Goal: Task Accomplishment & Management: Complete application form

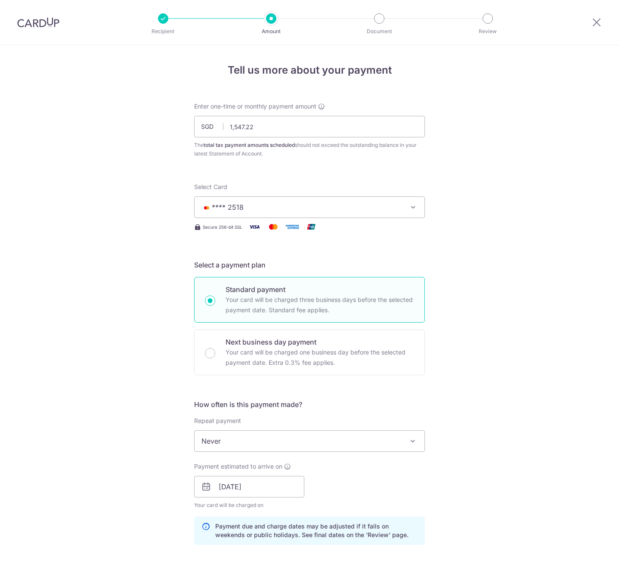
scroll to position [359, 0]
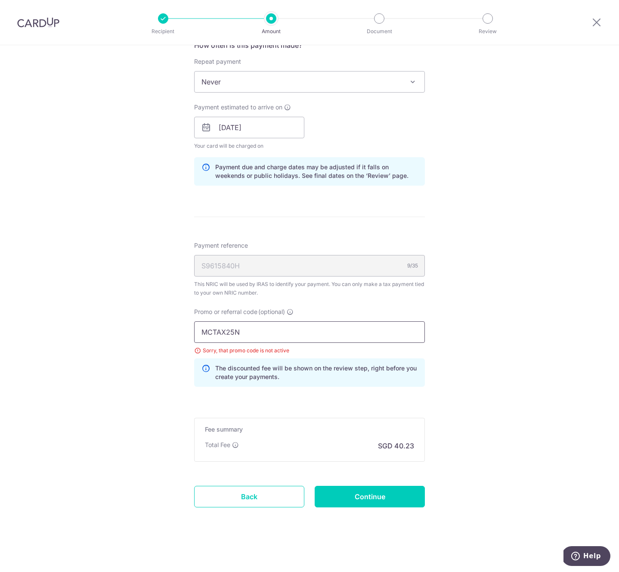
click at [349, 331] on input "MCTAX25N" at bounding box center [309, 332] width 231 height 22
paste input "OFF225"
type input "OFF225"
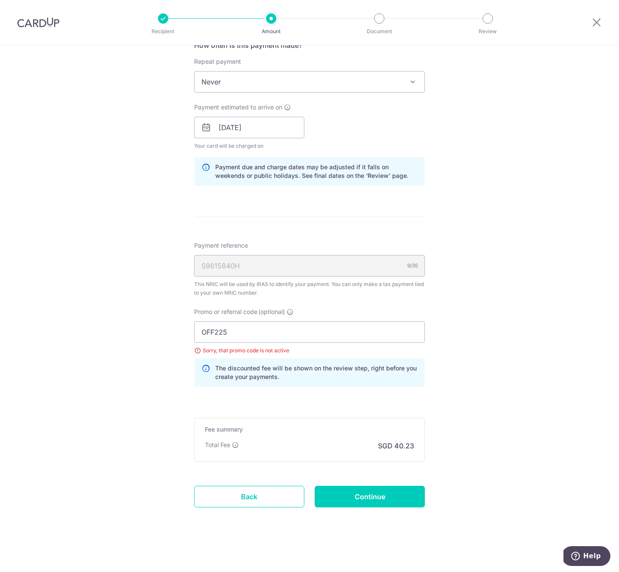
click at [399, 434] on div "Fee summary Base fee $ 40.23 Extend fee Next-day fee Total Fee SGD 40.23" at bounding box center [309, 440] width 231 height 44
click at [378, 500] on input "Continue" at bounding box center [370, 497] width 110 height 22
type input "Update Schedule"
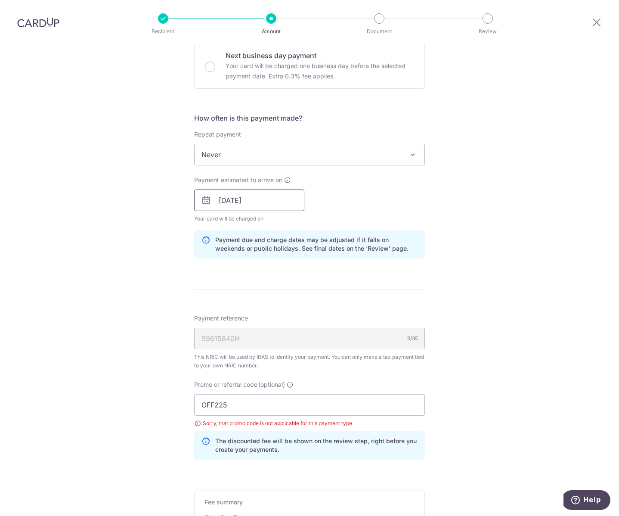
scroll to position [287, 0]
click at [285, 409] on input "OFF225" at bounding box center [309, 404] width 231 height 22
paste input "MLTAX25R"
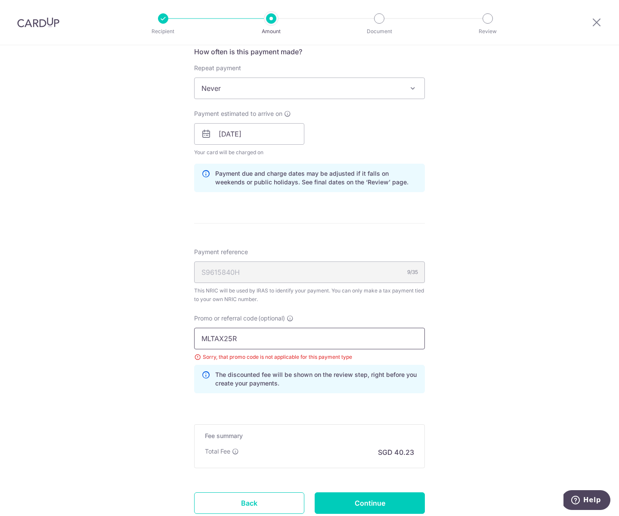
scroll to position [367, 0]
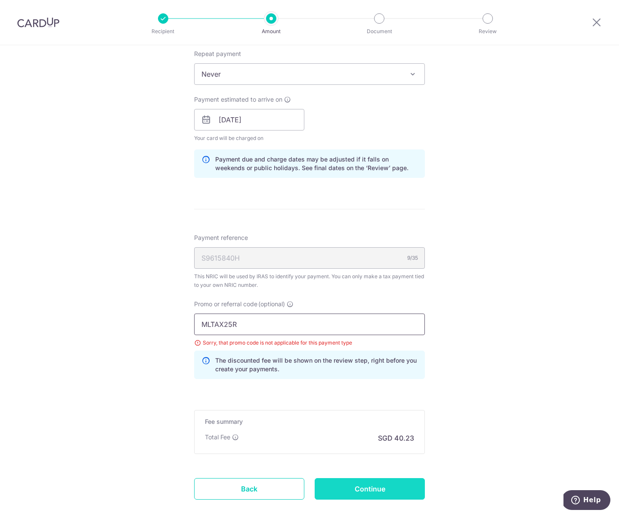
type input "MLTAX25R"
click at [358, 486] on input "Continue" at bounding box center [370, 489] width 110 height 22
type input "Update Schedule"
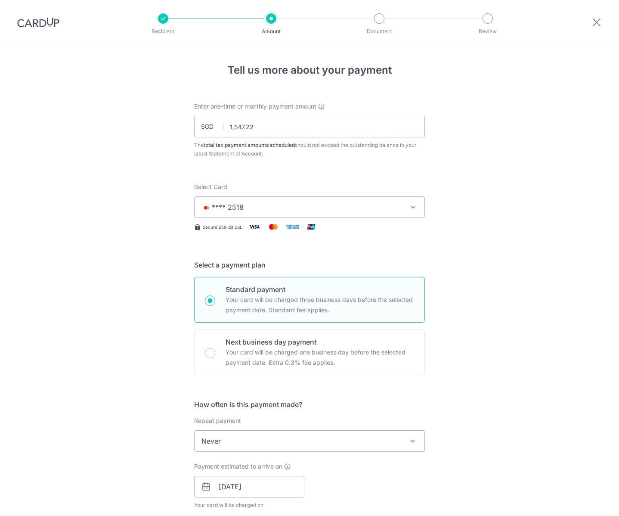
scroll to position [415, 0]
